Goal: Transaction & Acquisition: Purchase product/service

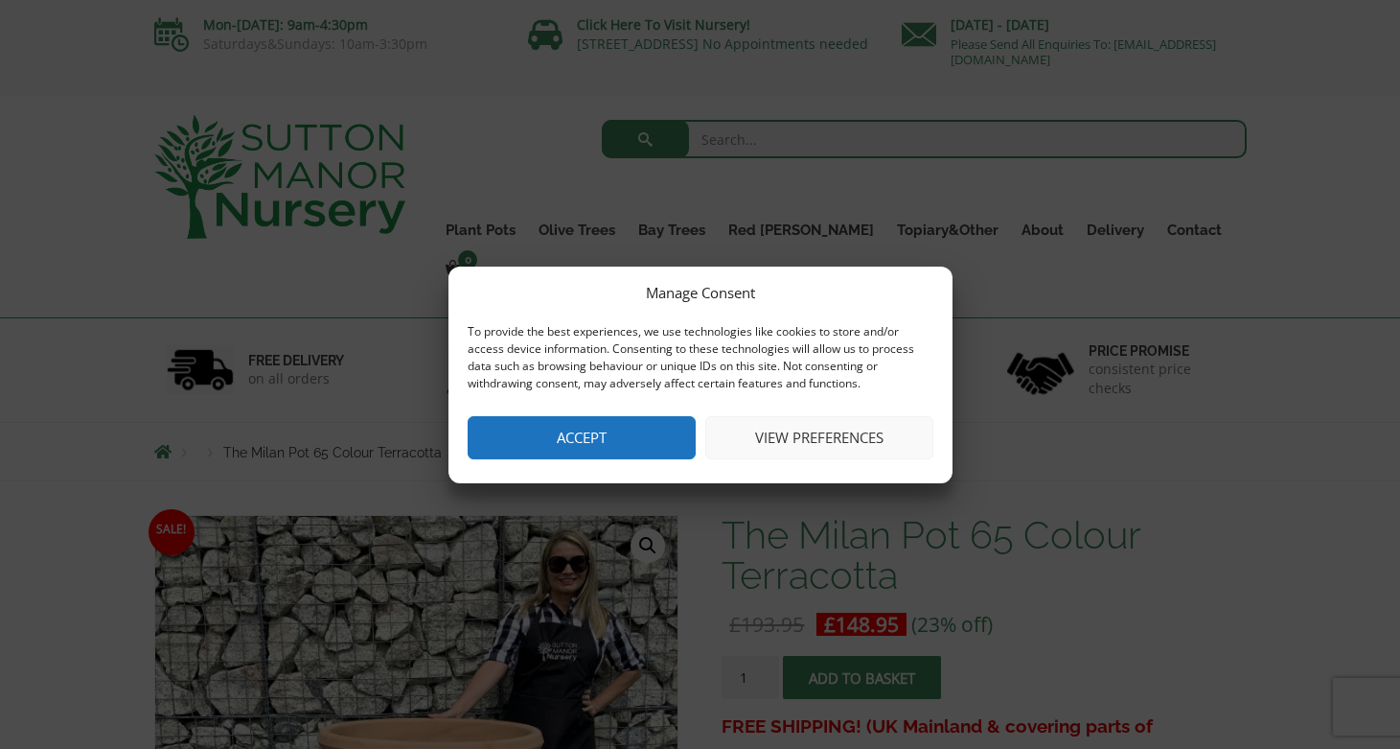
click at [649, 434] on button "Accept" at bounding box center [582, 437] width 228 height 43
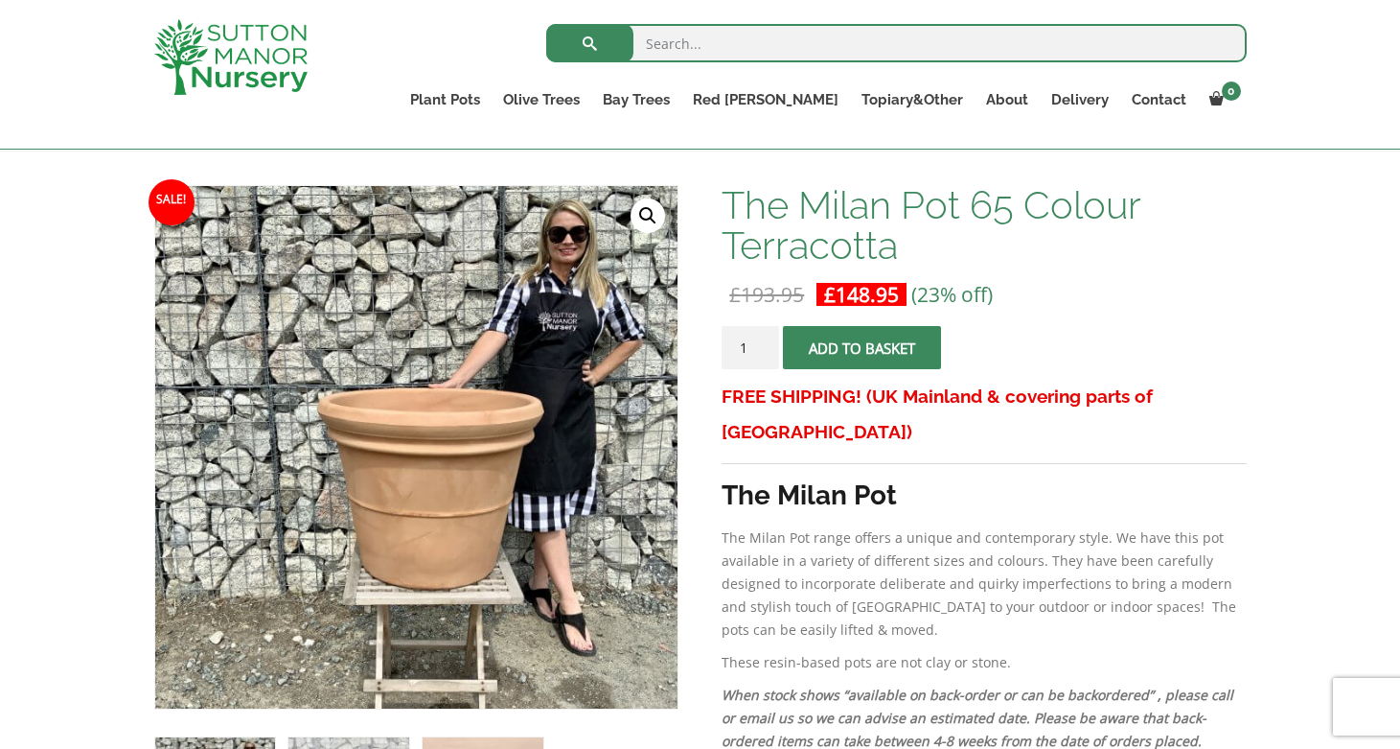
scroll to position [255, 0]
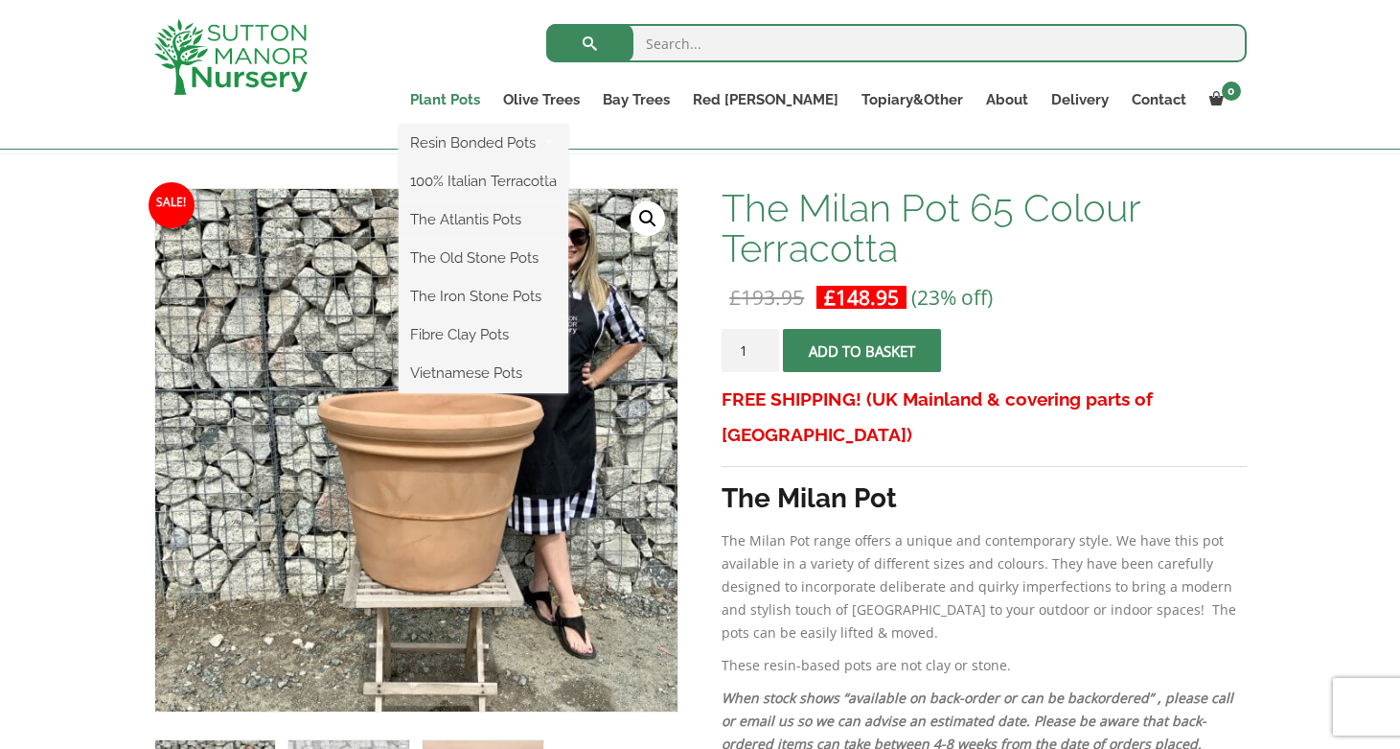
click at [492, 97] on link "Plant Pots" at bounding box center [445, 99] width 93 height 27
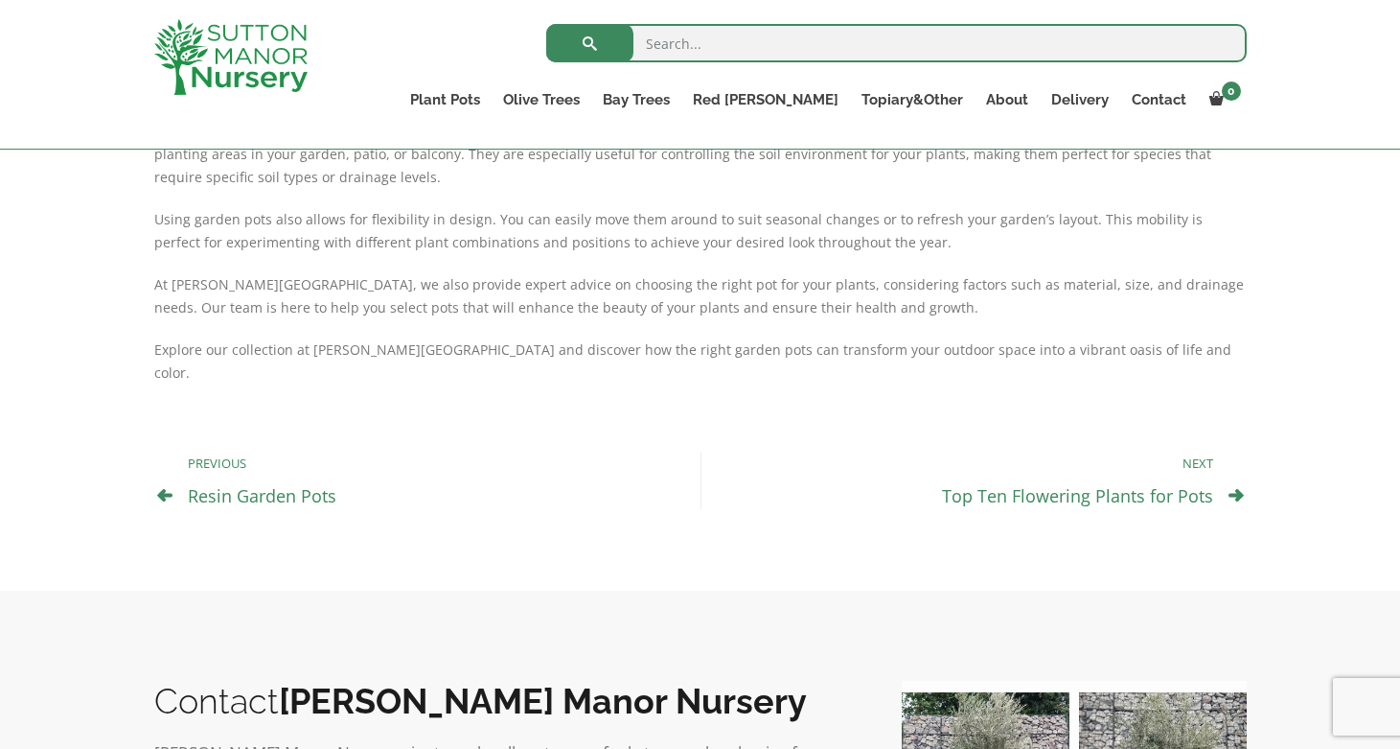
scroll to position [1000, 0]
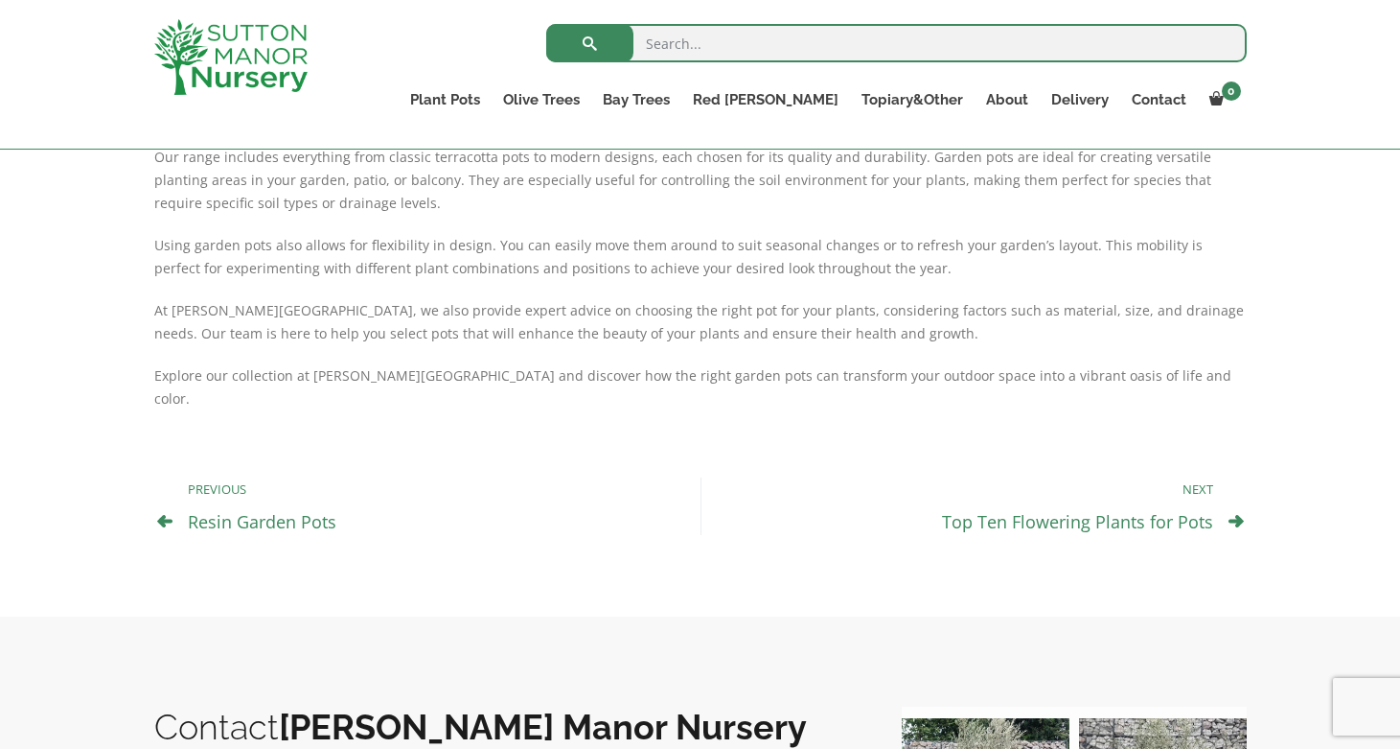
click at [1196, 477] on p "Next" at bounding box center [967, 488] width 493 height 23
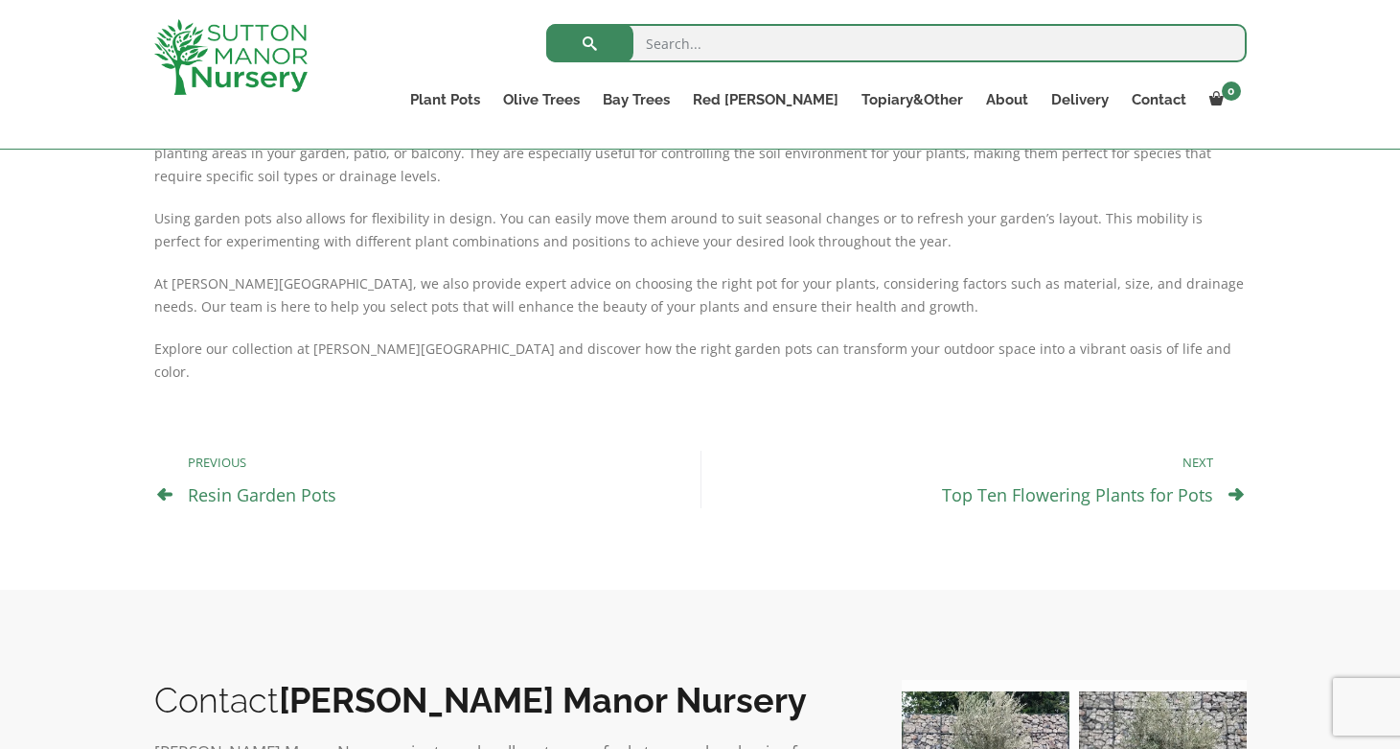
scroll to position [1029, 0]
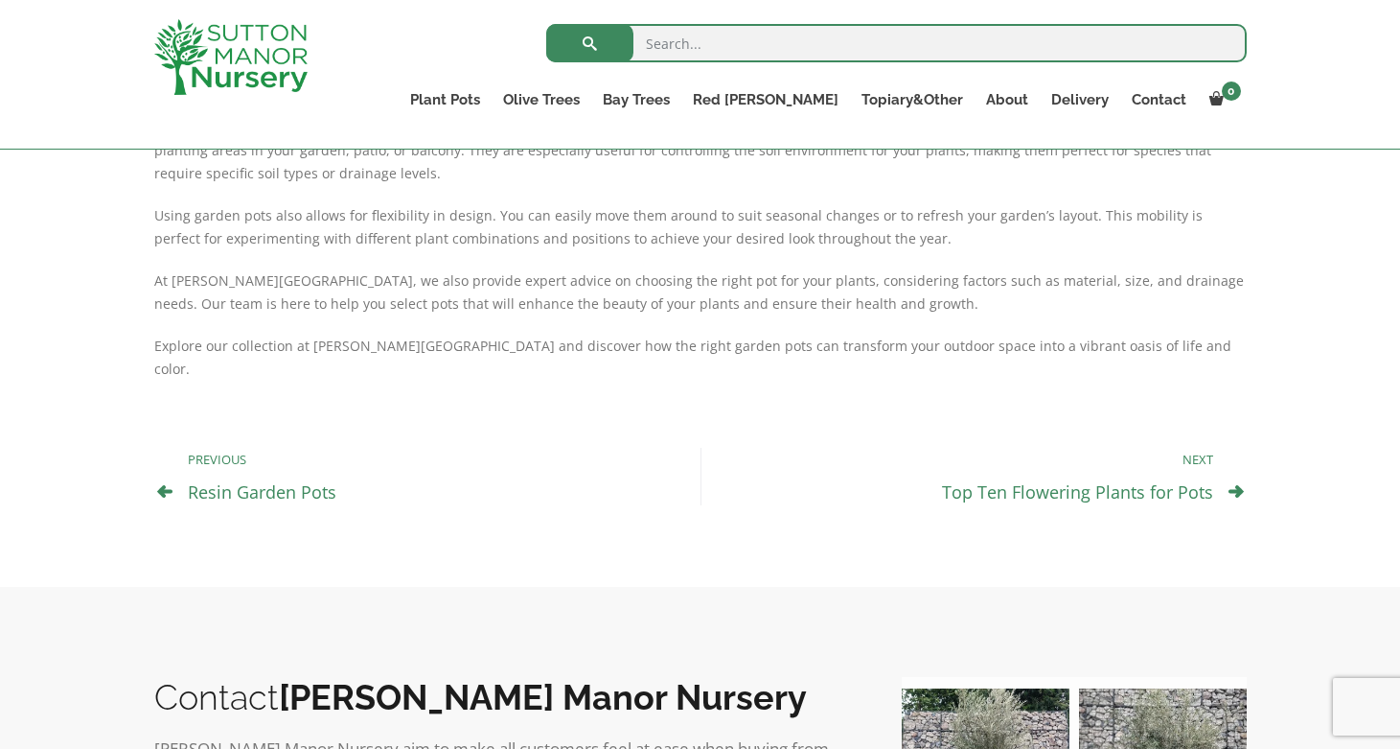
click at [1236, 483] on icon at bounding box center [1236, 490] width 15 height 15
click at [1153, 480] on link "Top Ten Flowering Plants for Pots" at bounding box center [1077, 491] width 271 height 23
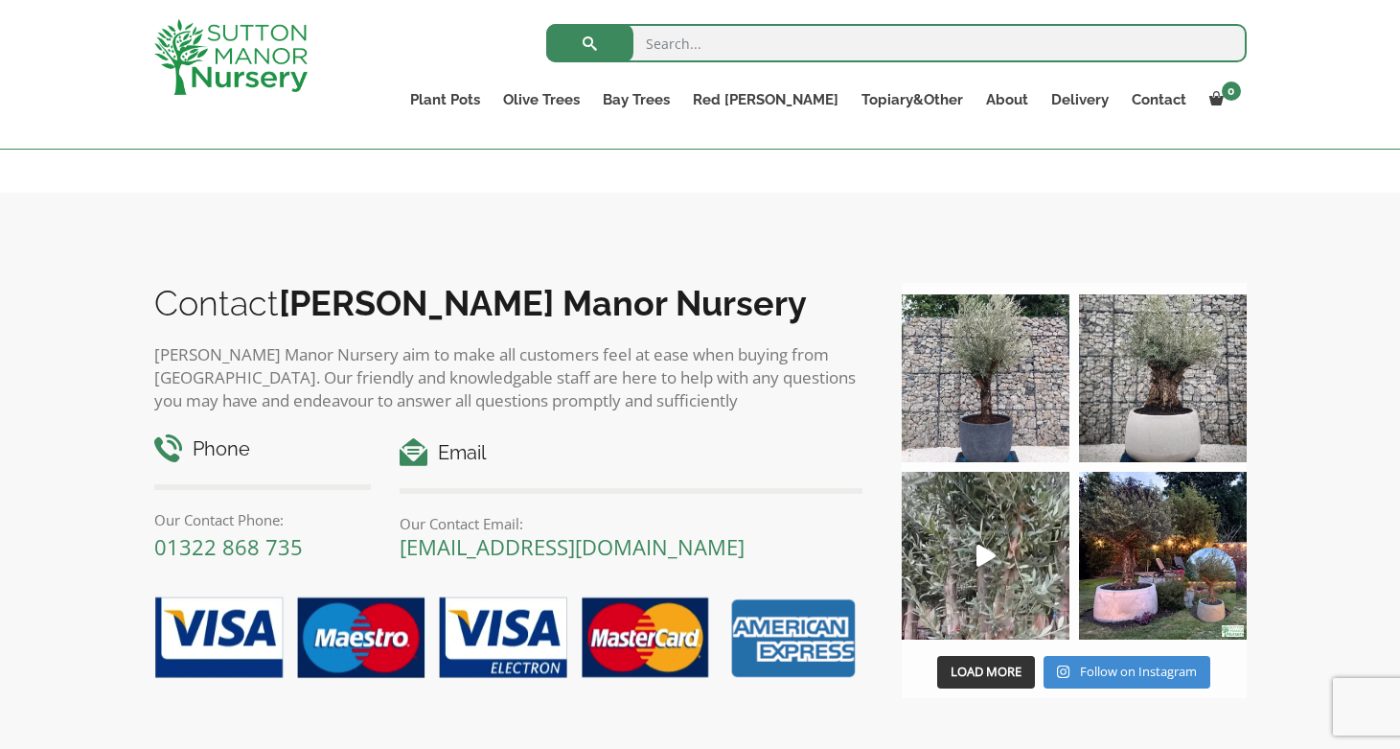
scroll to position [1585, 0]
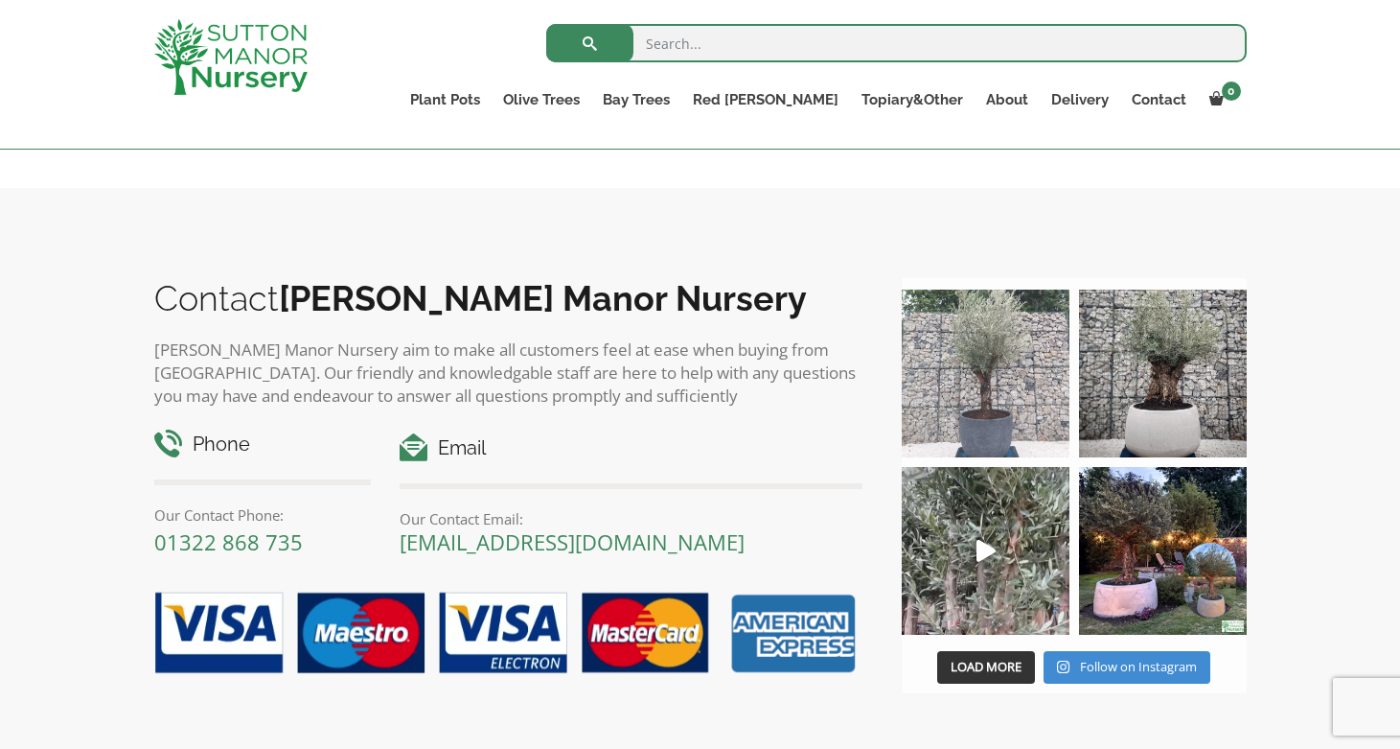
click at [979, 369] on img at bounding box center [986, 373] width 168 height 168
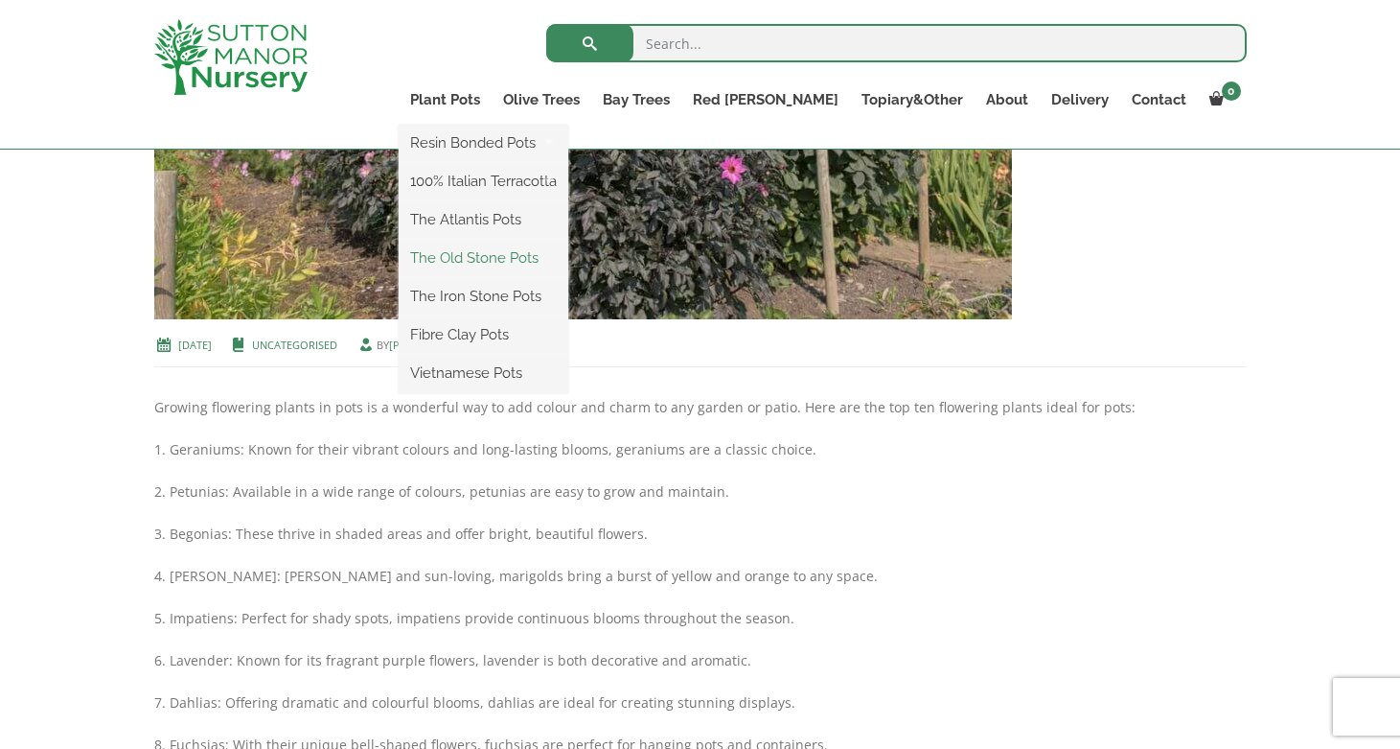
scroll to position [664, 0]
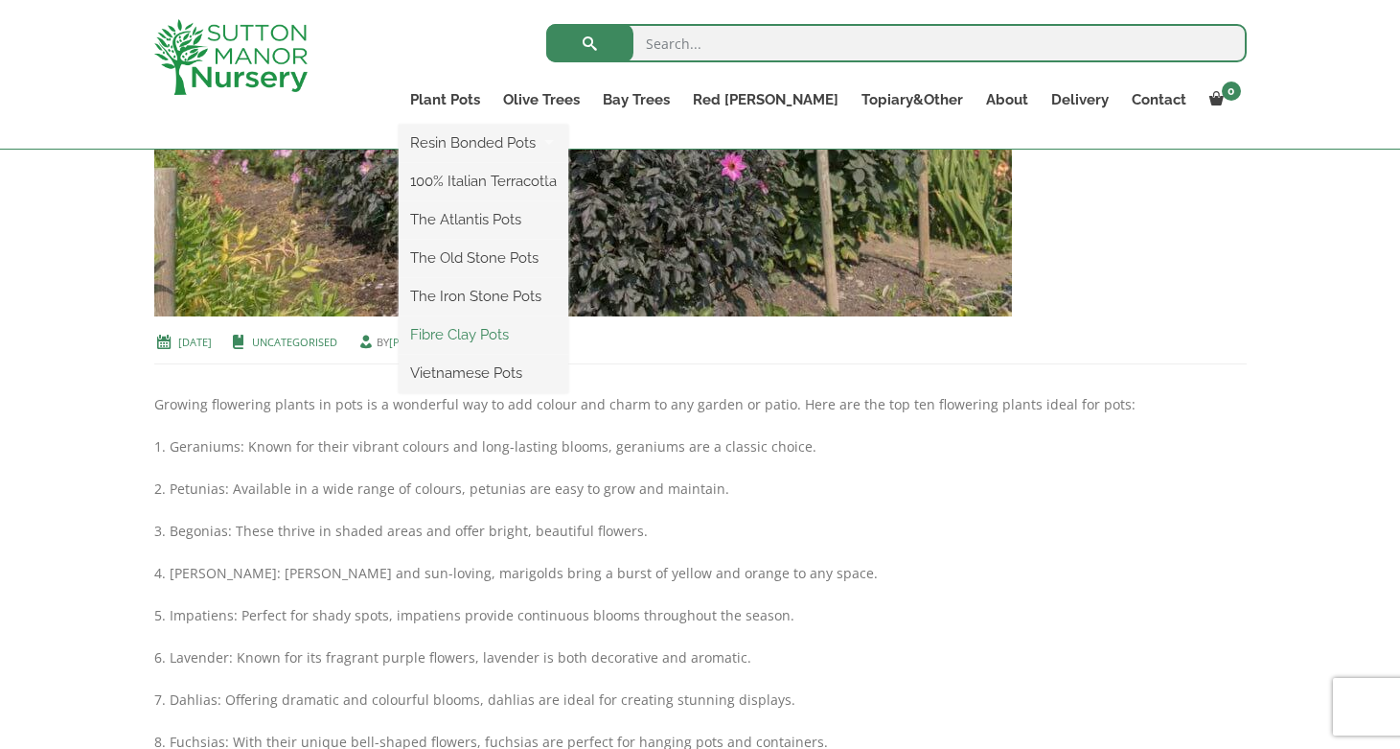
click at [525, 332] on link "Fibre Clay Pots" at bounding box center [484, 334] width 170 height 29
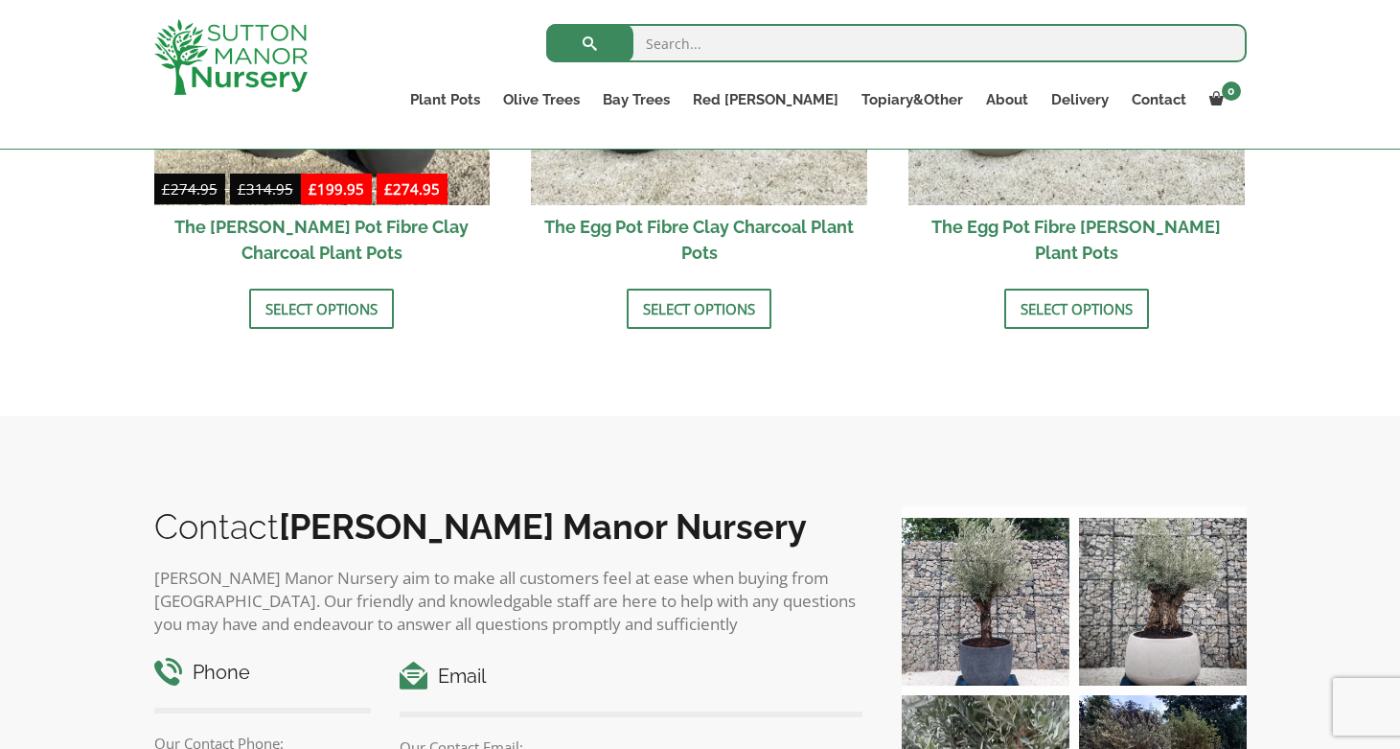
scroll to position [717, 0]
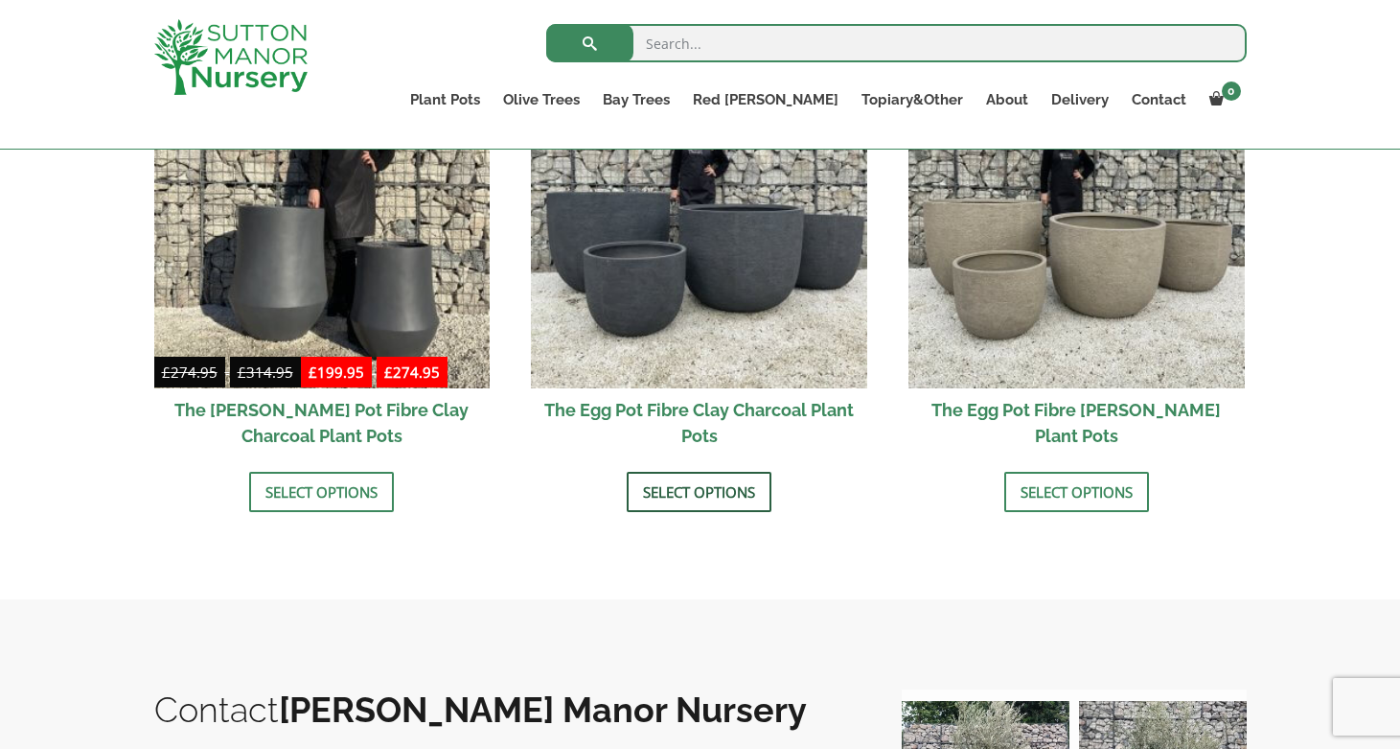
click at [661, 481] on link "Select options" at bounding box center [699, 492] width 145 height 40
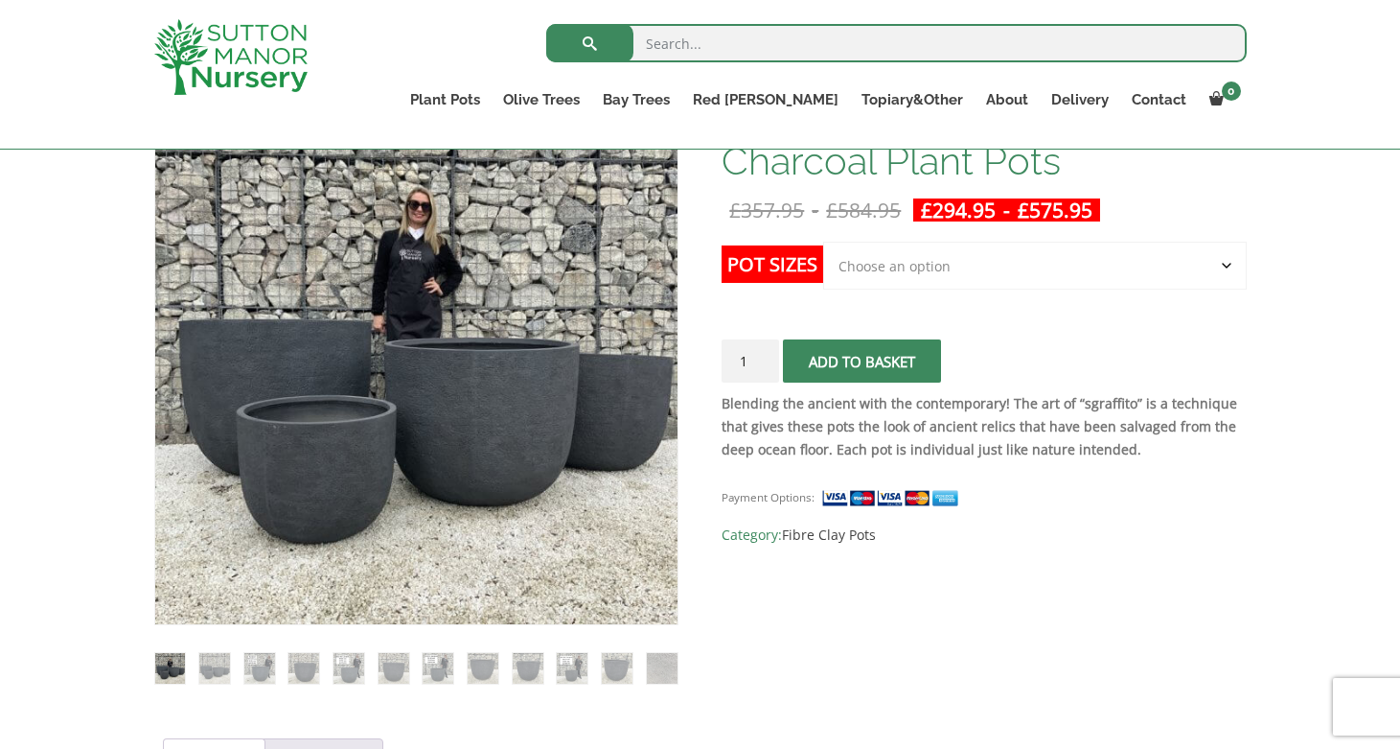
scroll to position [144, 0]
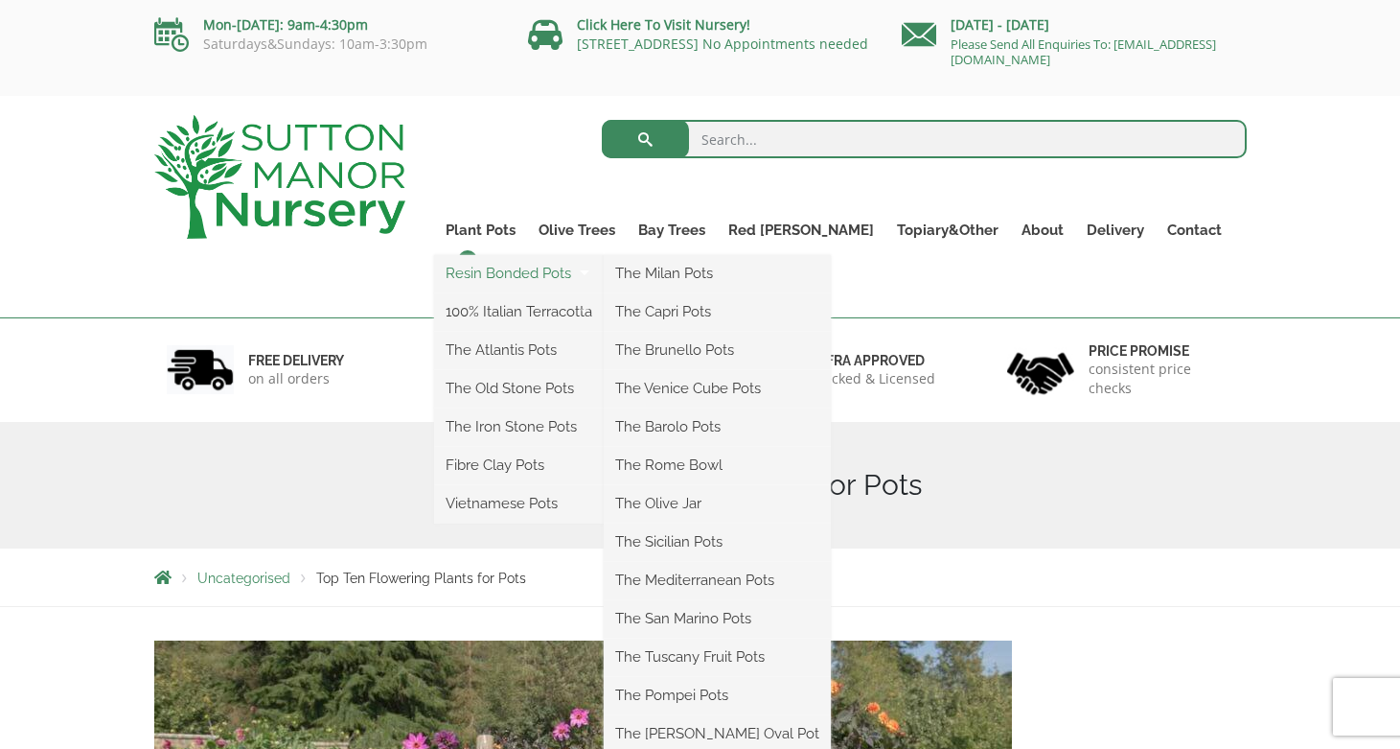
click at [565, 275] on link "Resin Bonded Pots" at bounding box center [519, 273] width 170 height 29
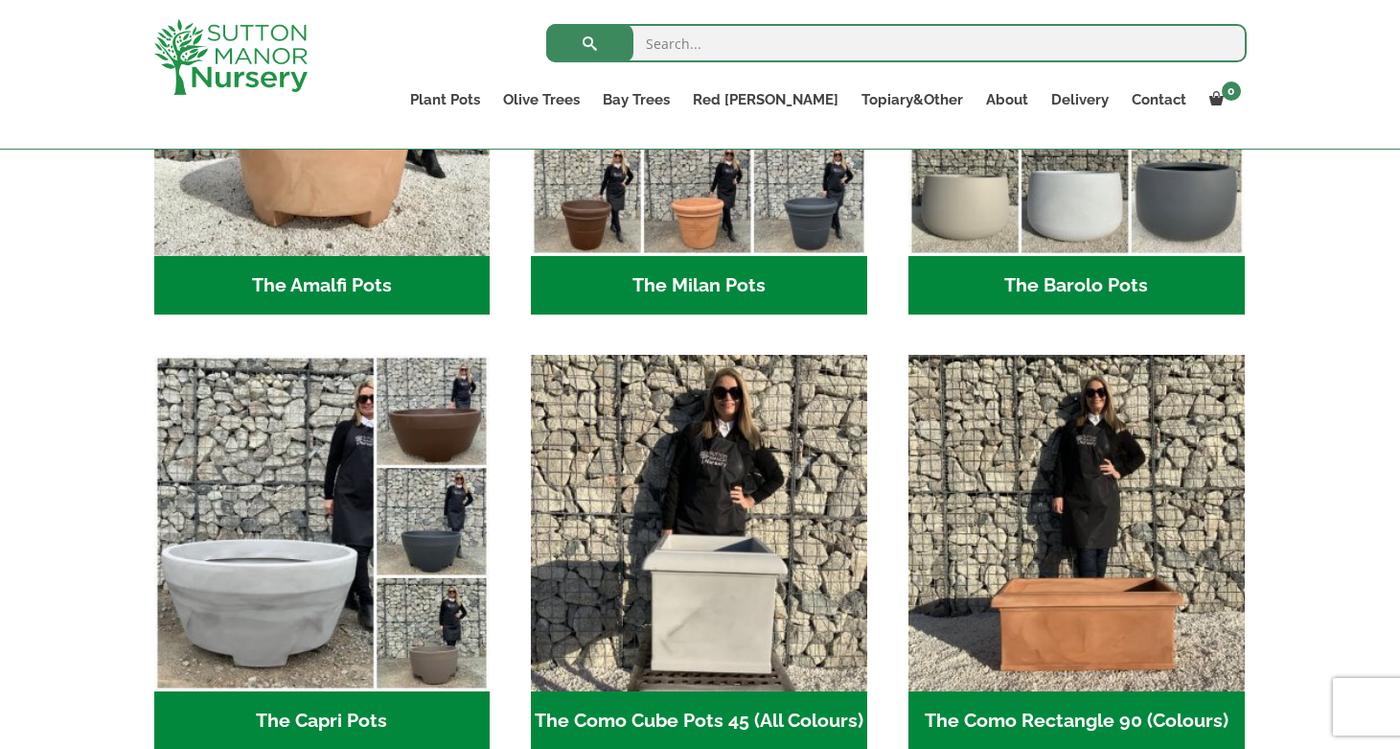
scroll to position [441, 0]
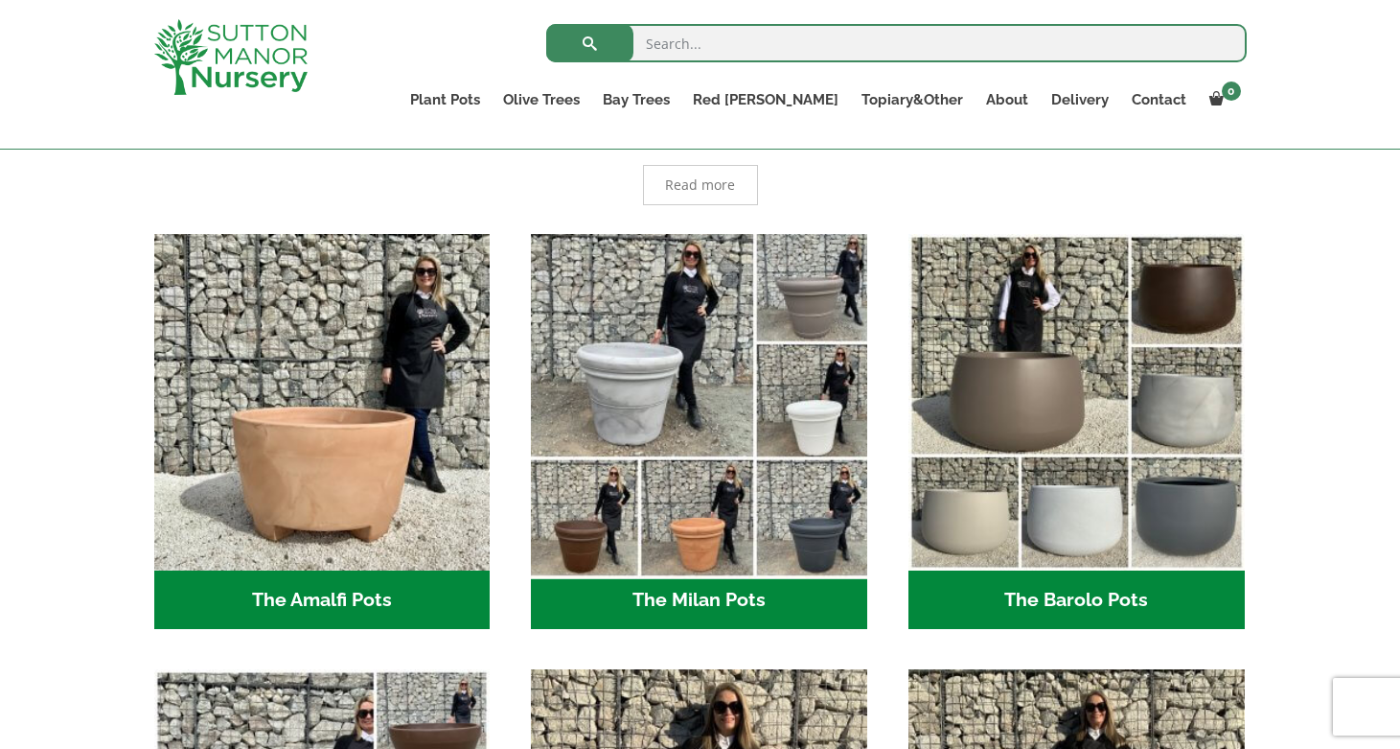
click at [674, 393] on img "Visit product category The Milan Pots" at bounding box center [699, 401] width 353 height 353
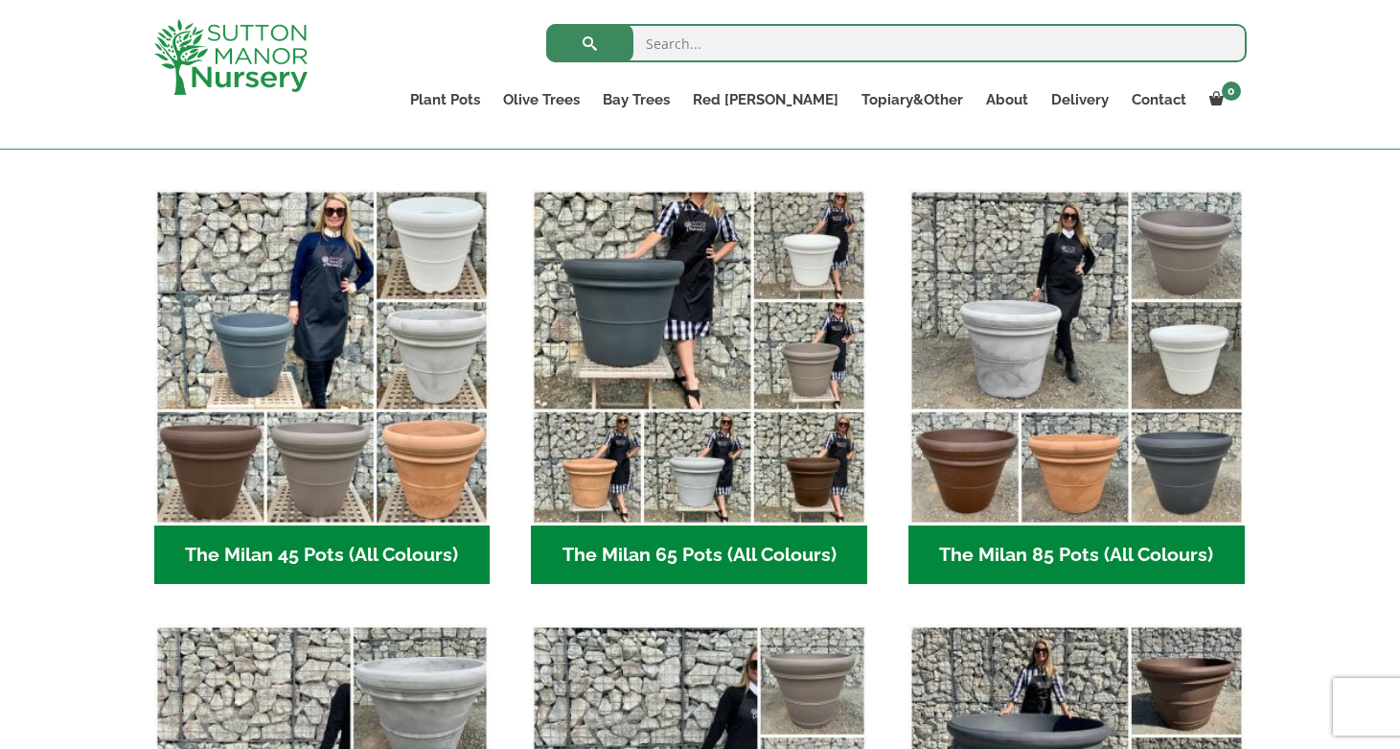
scroll to position [468, 0]
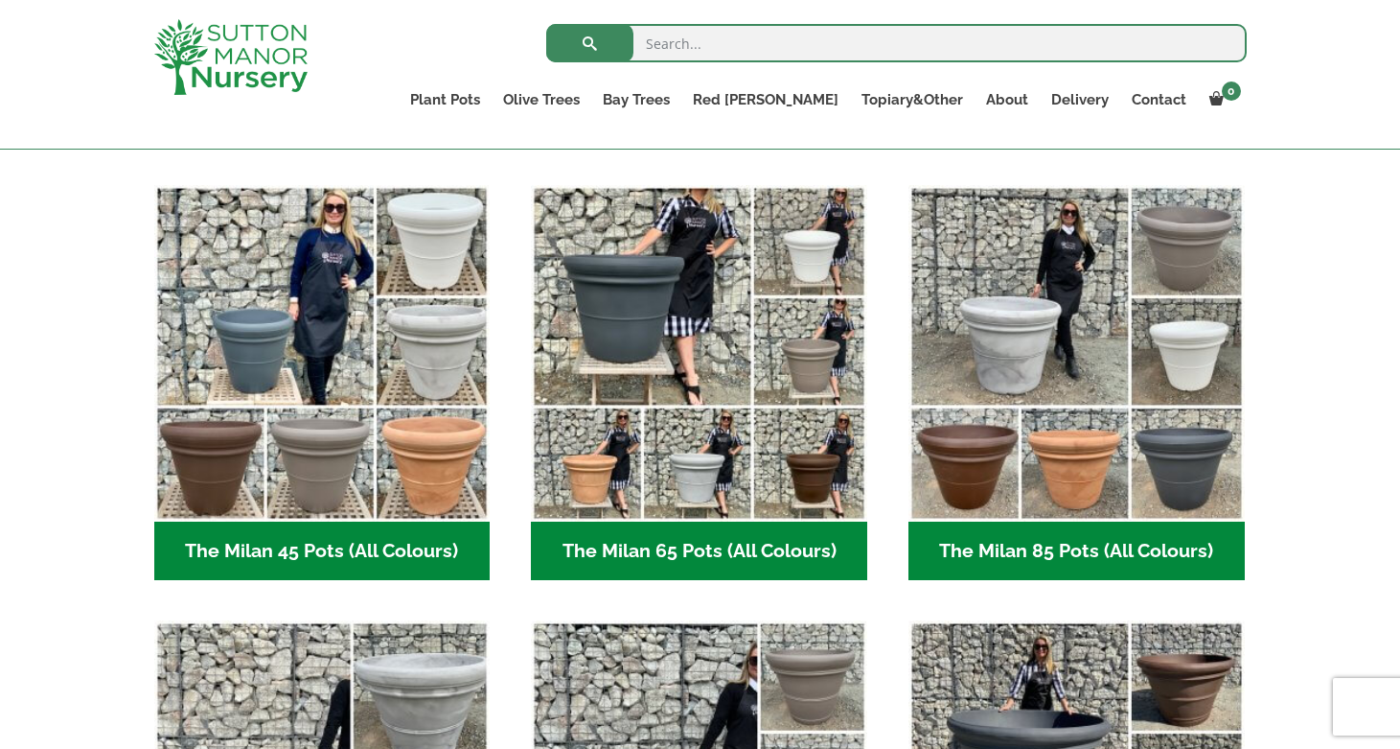
click at [612, 553] on h2 "The Milan 65 Pots (All Colours) (6)" at bounding box center [699, 550] width 336 height 59
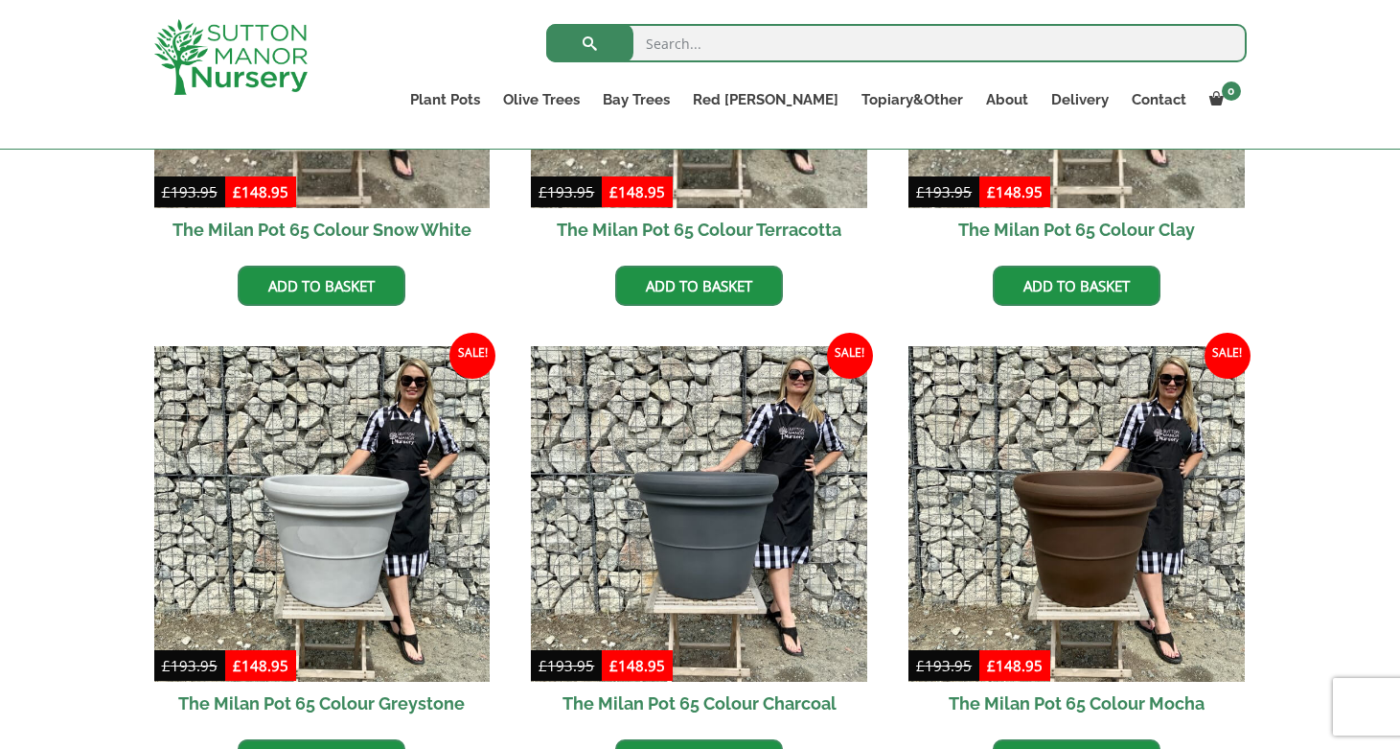
scroll to position [743, 0]
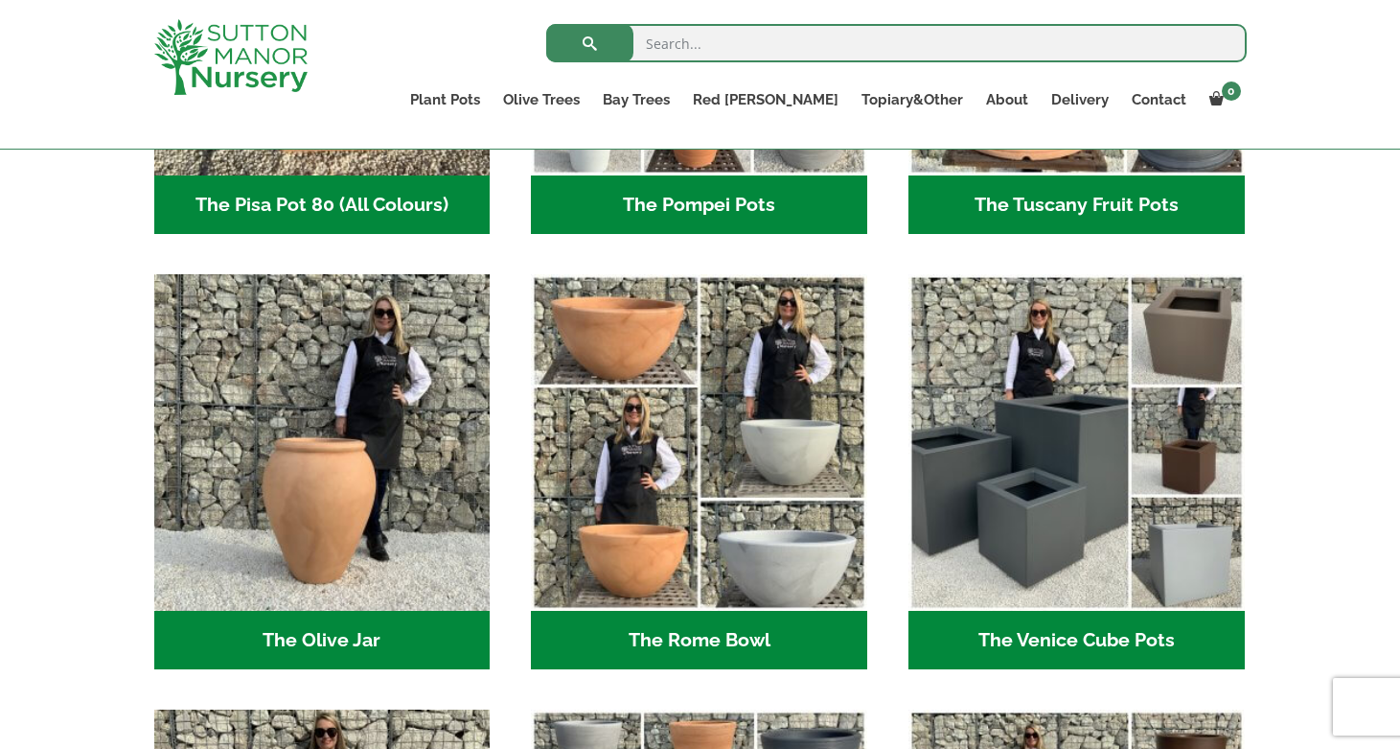
scroll to position [1395, 0]
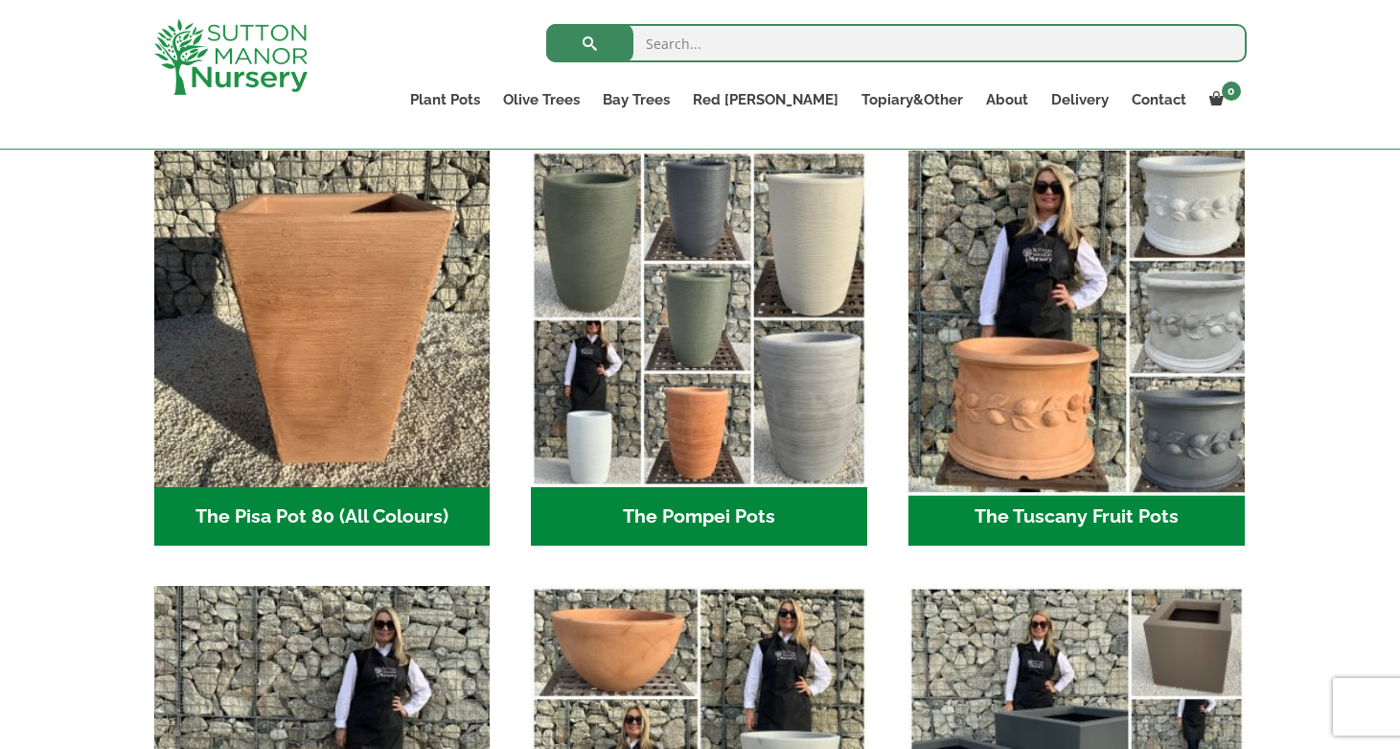
click at [1064, 437] on img "Visit product category The Tuscany Fruit Pots" at bounding box center [1076, 319] width 353 height 353
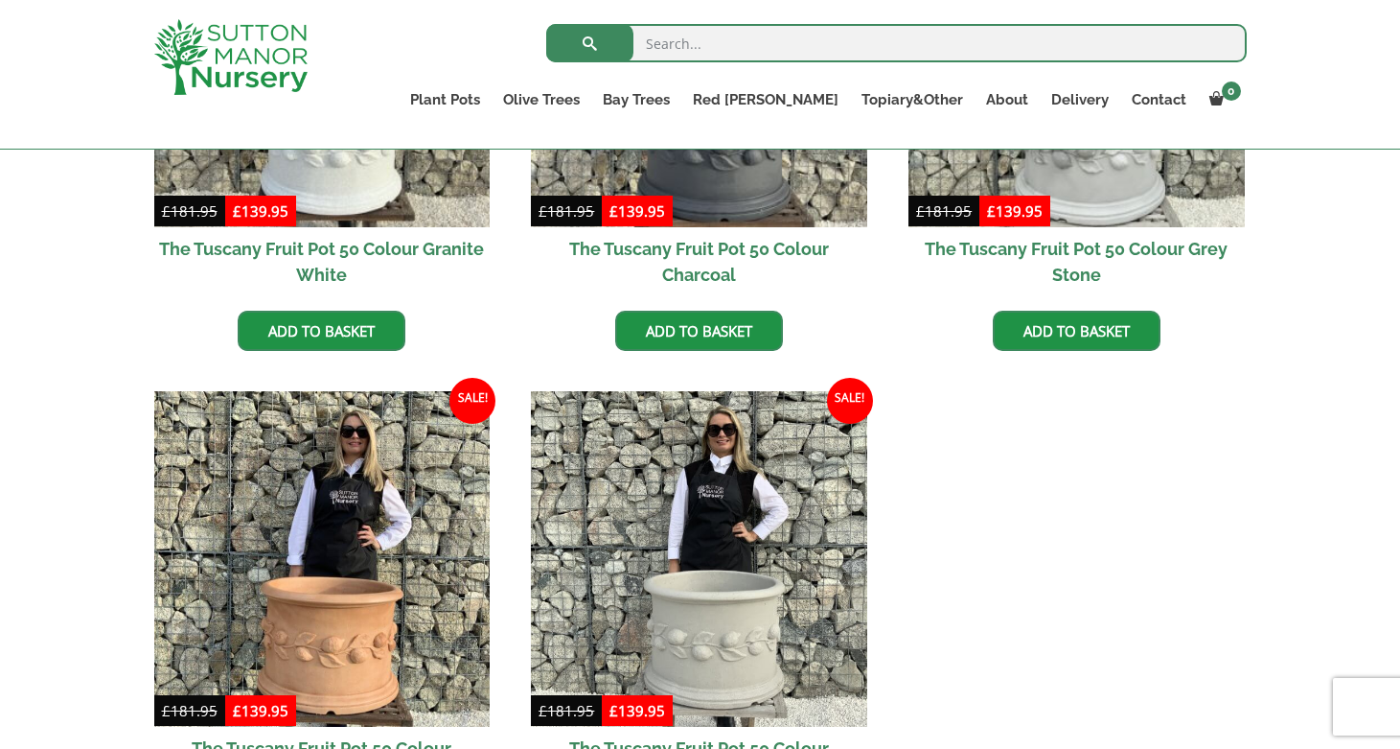
scroll to position [845, 0]
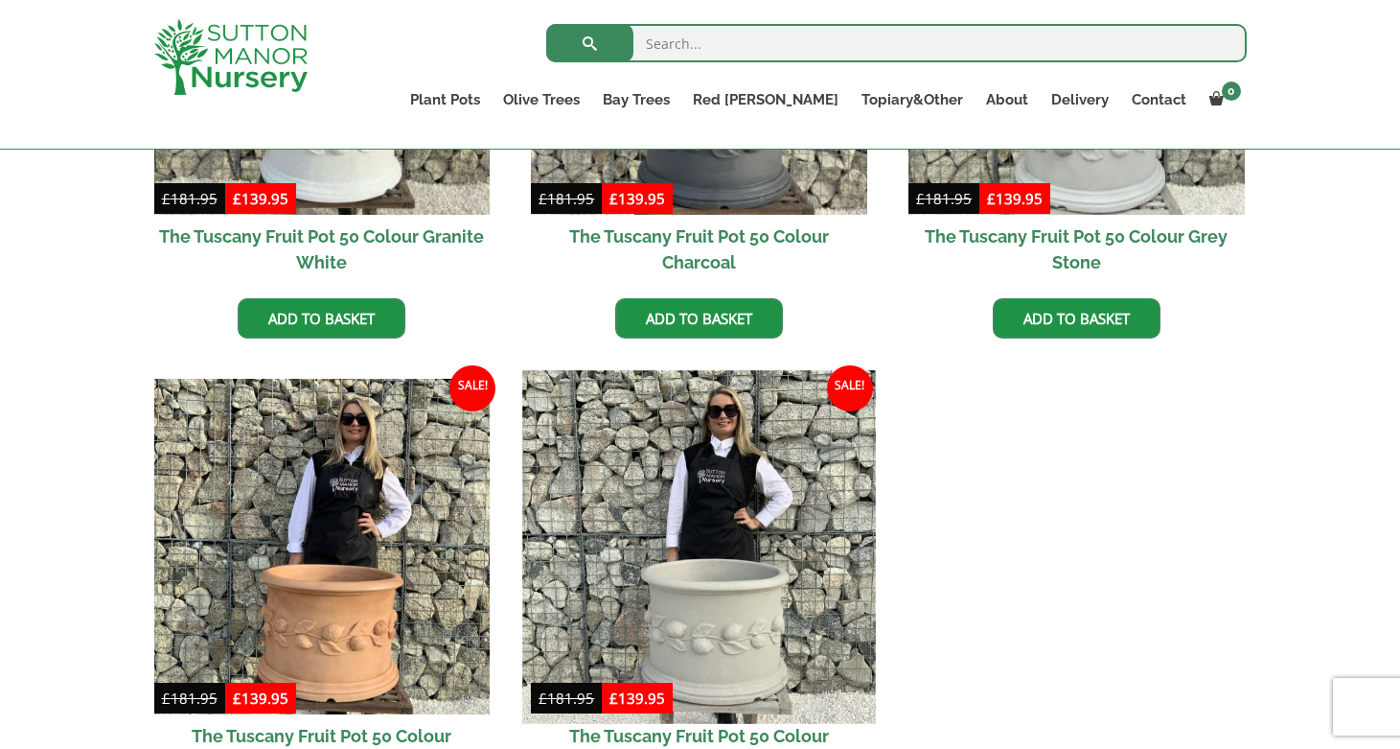
click at [746, 659] on img at bounding box center [699, 546] width 353 height 353
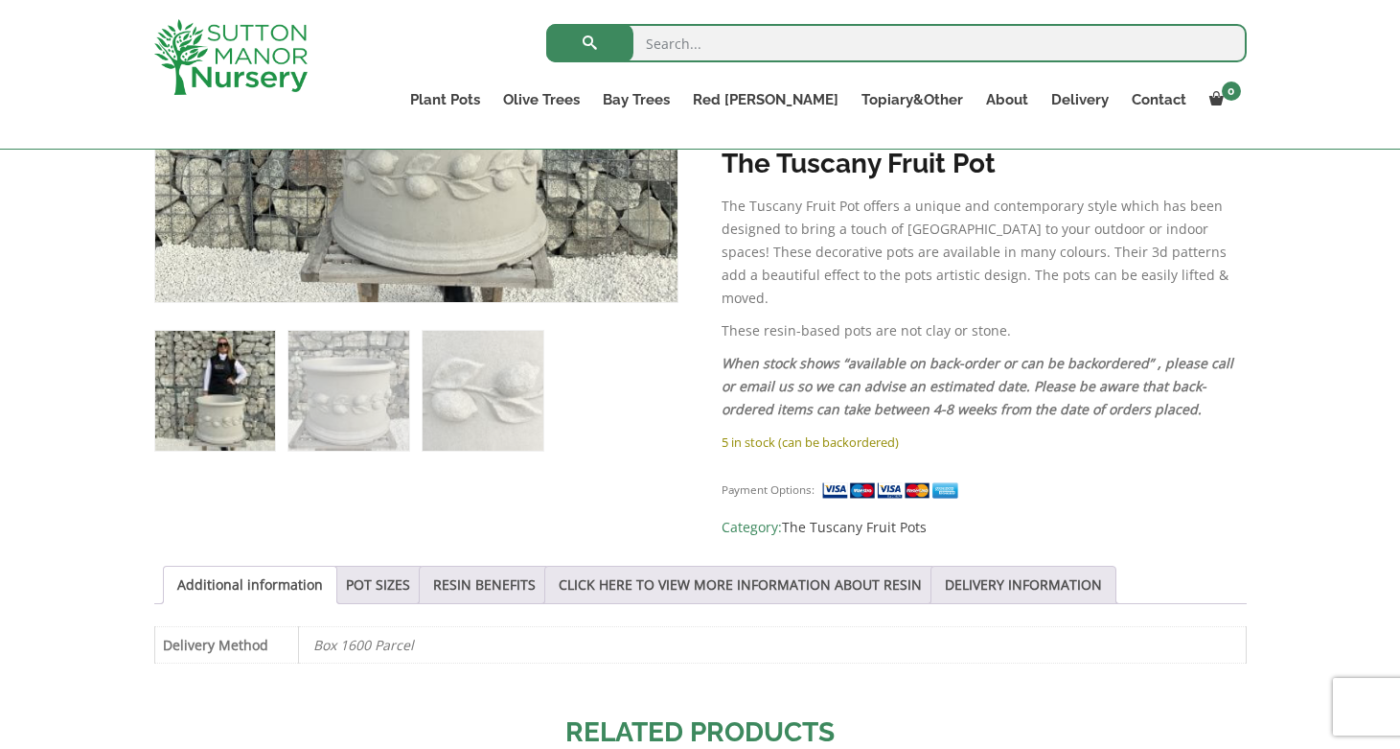
scroll to position [971, 0]
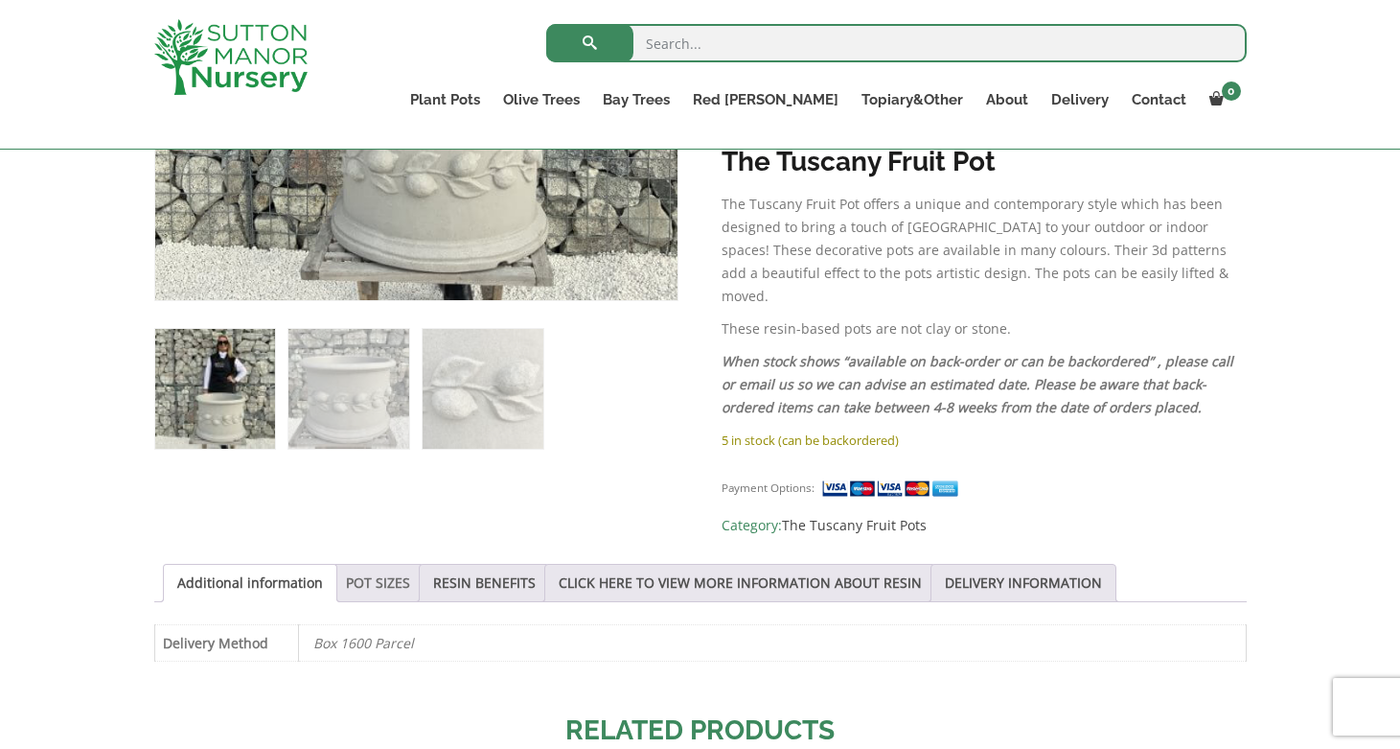
click at [358, 565] on link "POT SIZES" at bounding box center [378, 583] width 64 height 36
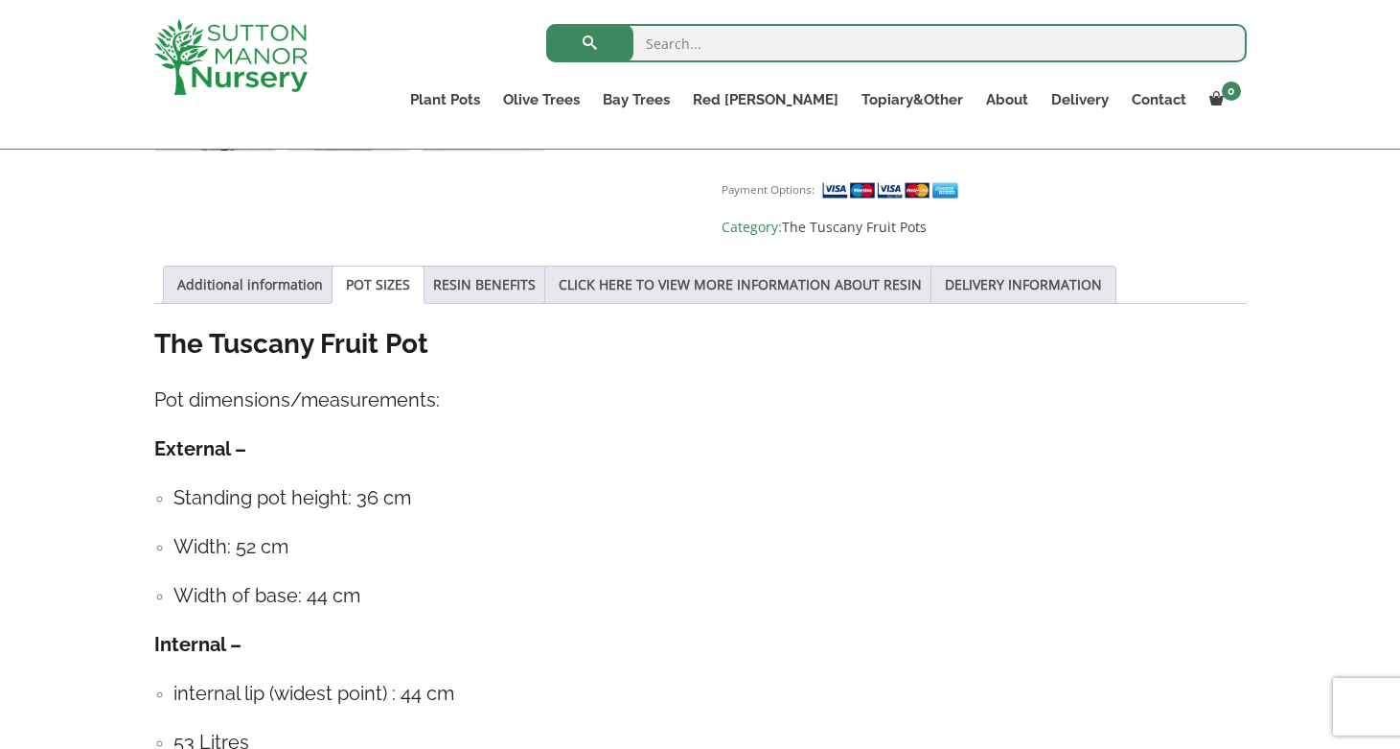
scroll to position [1375, 0]
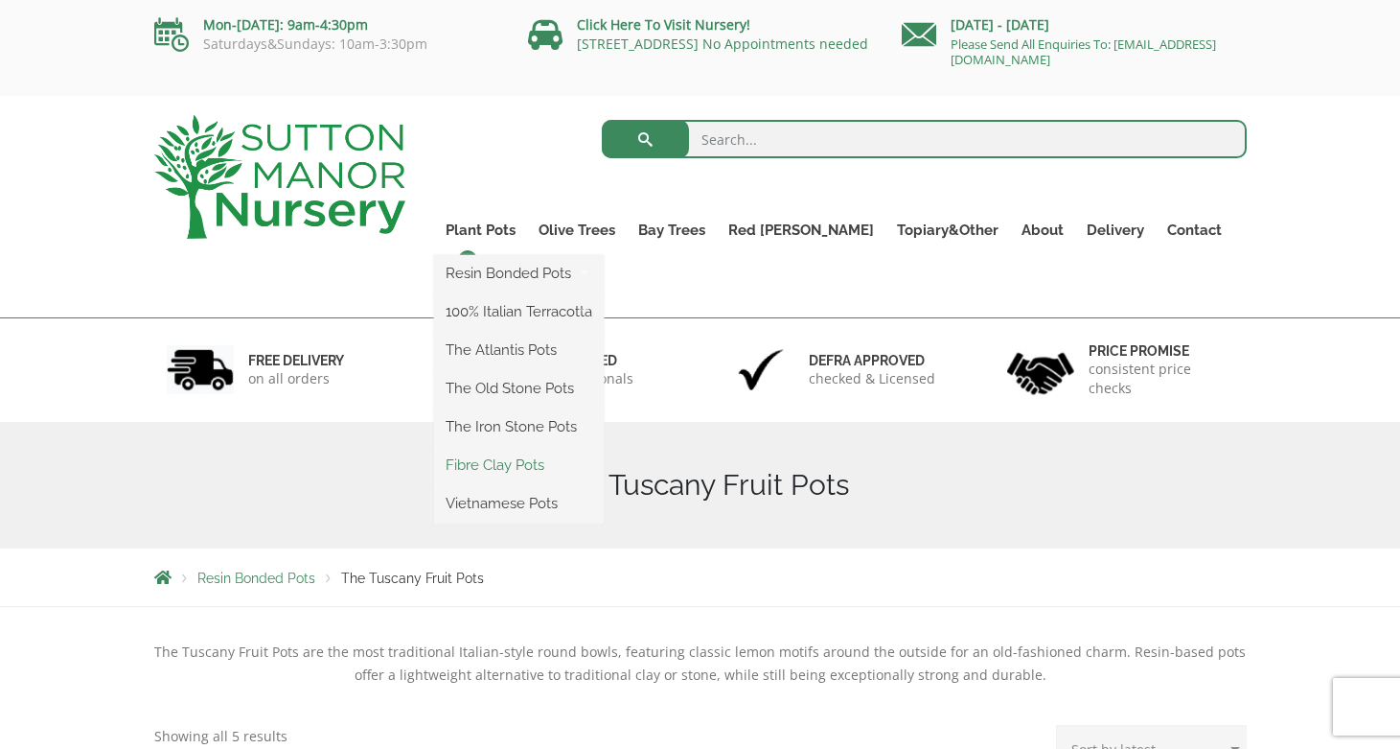
click at [532, 457] on link "Fibre Clay Pots" at bounding box center [519, 465] width 170 height 29
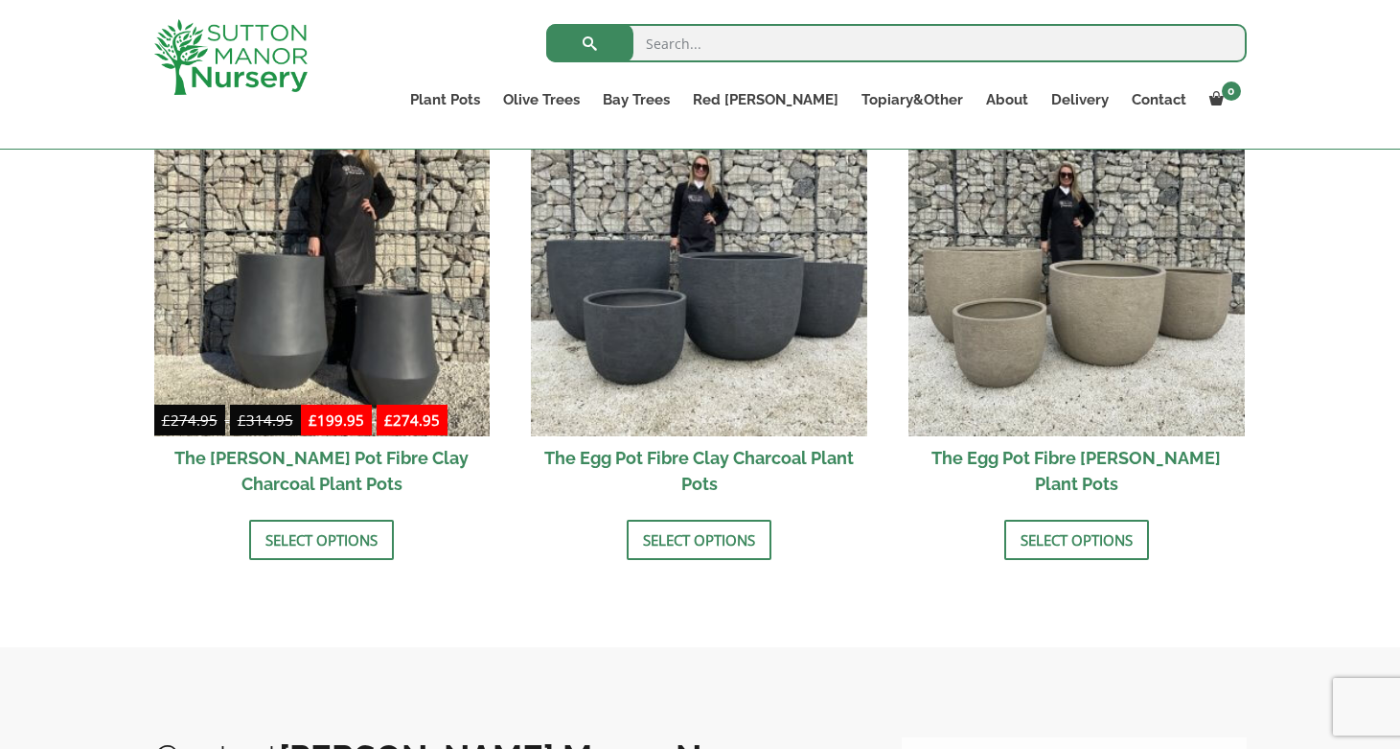
scroll to position [674, 0]
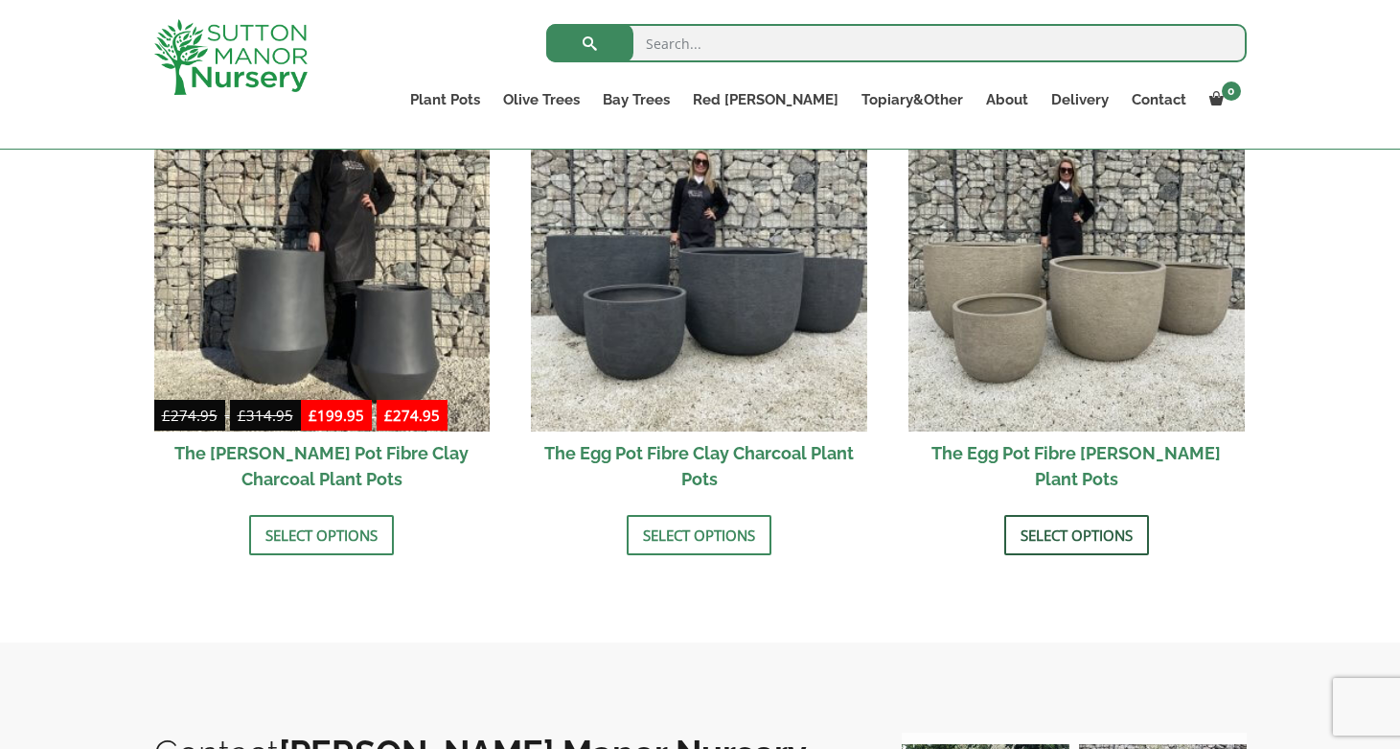
click at [1059, 523] on link "Select options" at bounding box center [1077, 535] width 145 height 40
